Goal: Transaction & Acquisition: Purchase product/service

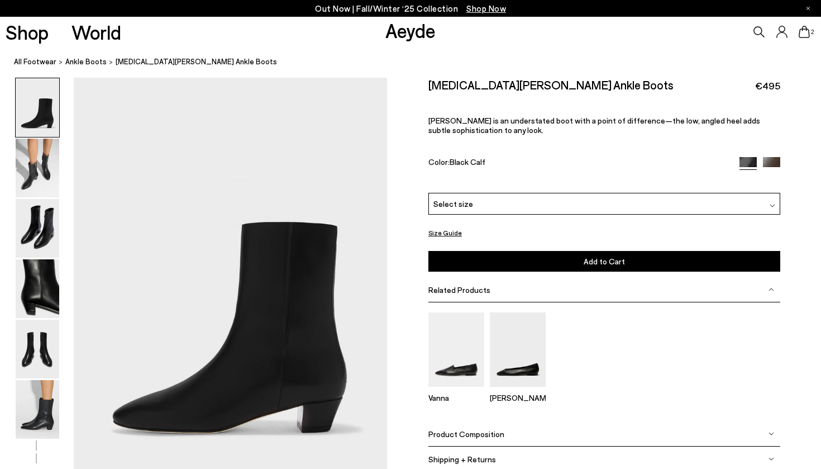
click at [473, 202] on div "Select size" at bounding box center [605, 204] width 352 height 22
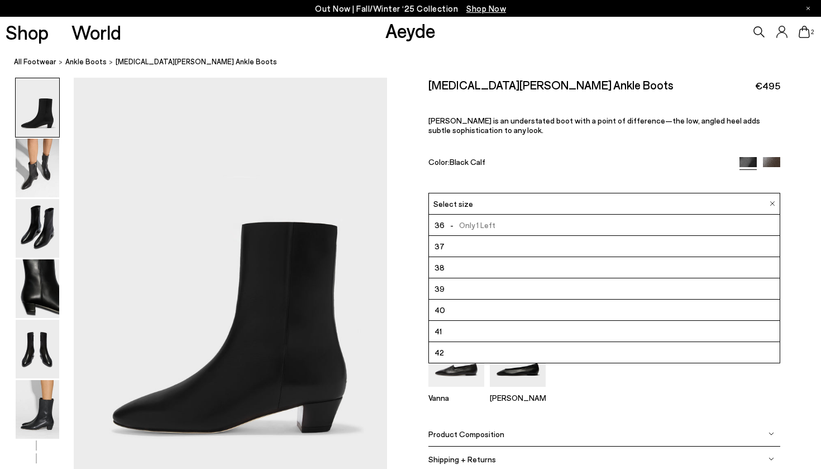
click at [459, 267] on li "38" at bounding box center [604, 267] width 351 height 21
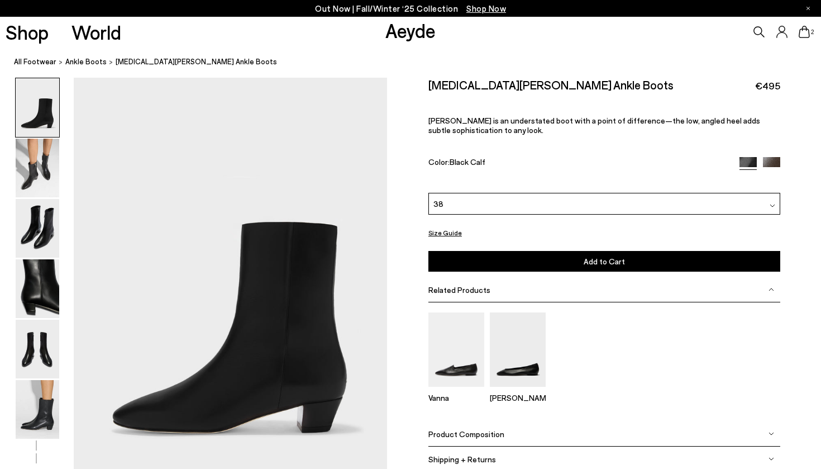
click at [465, 267] on button "Add to Cart Select a Size First" at bounding box center [605, 261] width 352 height 21
click at [804, 34] on icon at bounding box center [804, 32] width 11 height 12
